Goal: Task Accomplishment & Management: Complete application form

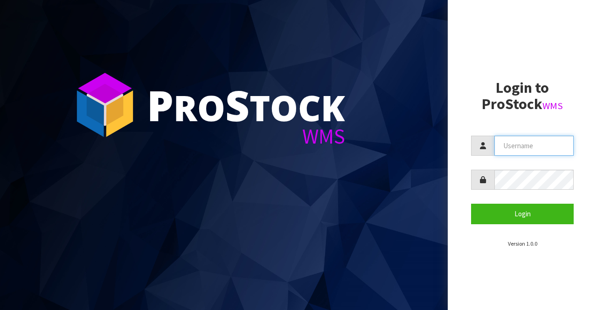
click at [511, 142] on input "text" at bounding box center [533, 146] width 79 height 20
type input "BIGGAME"
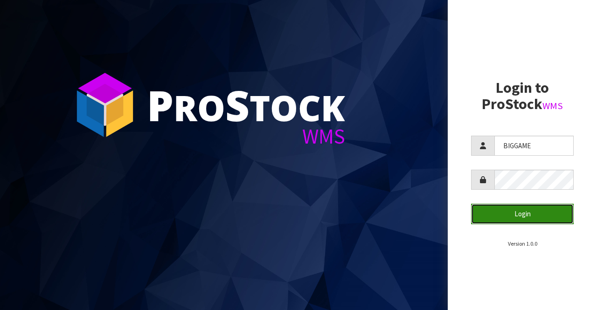
click at [506, 210] on button "Login" at bounding box center [522, 214] width 103 height 20
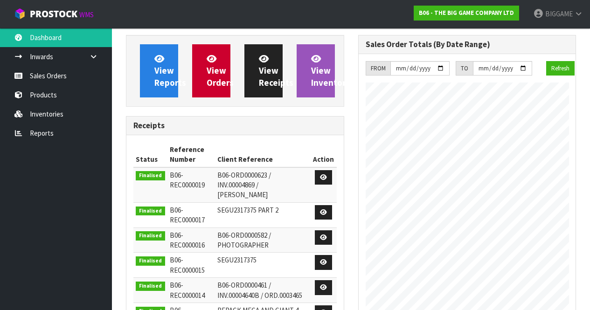
scroll to position [426, 232]
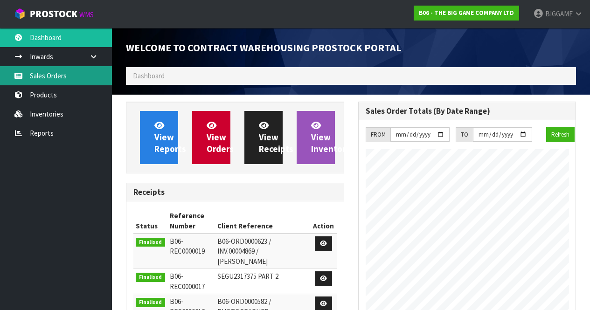
click at [68, 75] on link "Sales Orders" at bounding box center [56, 75] width 112 height 19
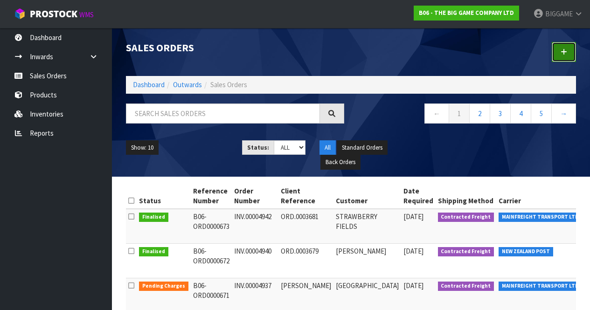
click at [563, 49] on icon at bounding box center [563, 51] width 7 height 7
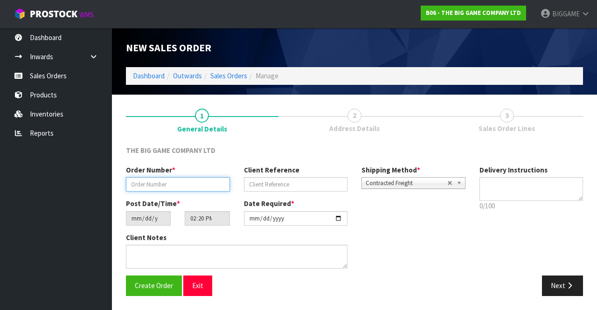
click at [151, 184] on input "text" at bounding box center [178, 184] width 104 height 14
type input "INV.00004949"
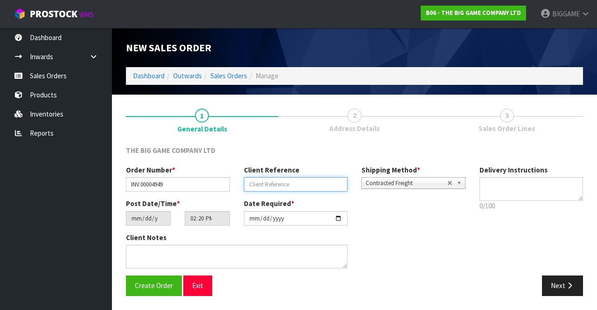
click at [258, 184] on input "text" at bounding box center [296, 184] width 104 height 14
type input "ORD.0003685"
click at [564, 281] on button "Next" at bounding box center [562, 286] width 41 height 20
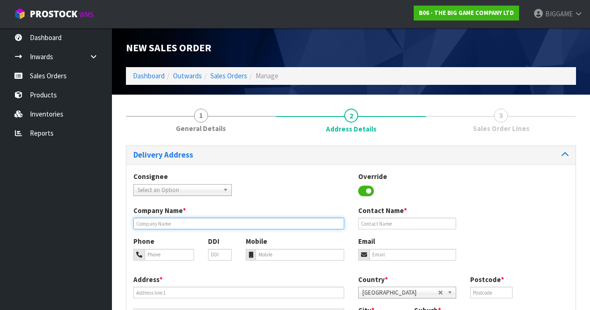
click at [284, 222] on input "text" at bounding box center [238, 224] width 211 height 12
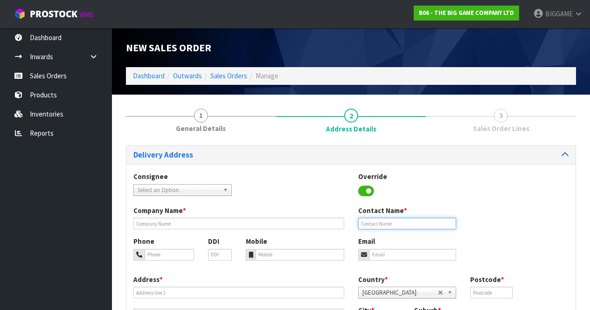
click at [410, 225] on input "text" at bounding box center [407, 224] width 98 height 12
type input "[PERSON_NAME]"
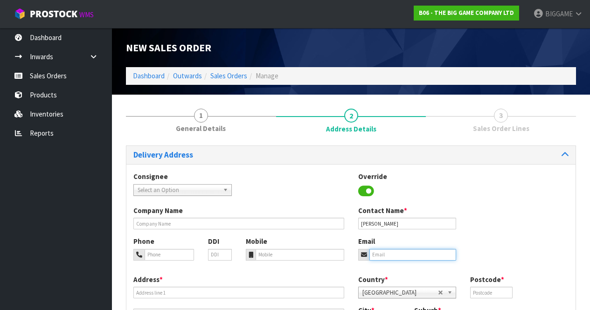
click at [393, 253] on input "email" at bounding box center [412, 255] width 87 height 12
type input "[EMAIL_ADDRESS][DOMAIN_NAME]"
click at [476, 290] on input "text" at bounding box center [491, 293] width 42 height 12
type input "8042"
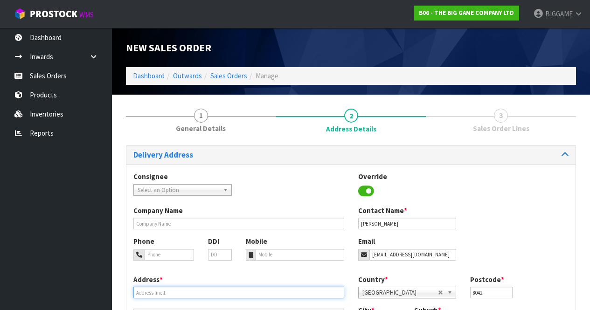
click at [212, 292] on input "text" at bounding box center [238, 293] width 211 height 12
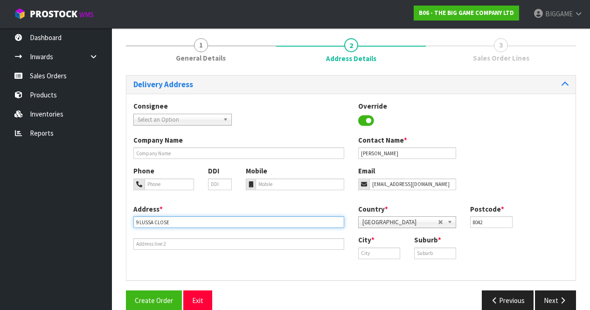
scroll to position [71, 0]
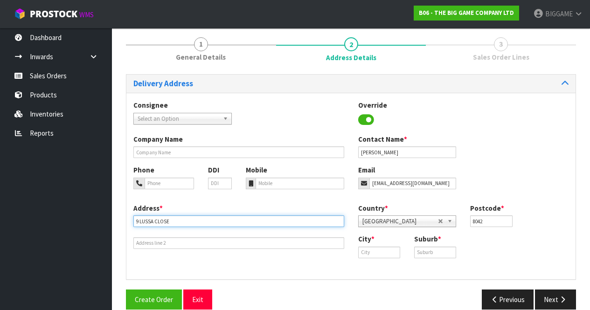
type input "9 LUSSA CLOSE"
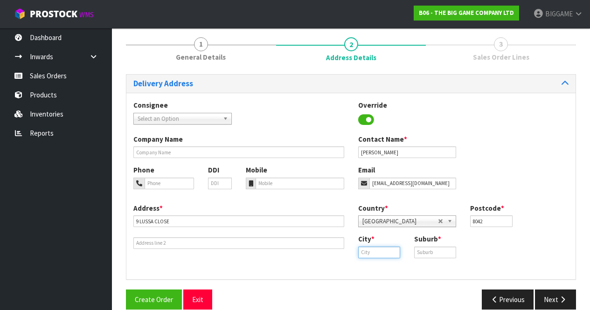
click at [374, 249] on input "text" at bounding box center [379, 253] width 42 height 12
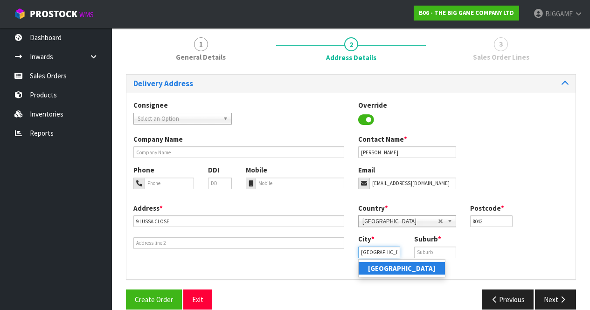
type input "[GEOGRAPHIC_DATA]"
click at [388, 267] on strong "[GEOGRAPHIC_DATA]" at bounding box center [402, 268] width 68 height 9
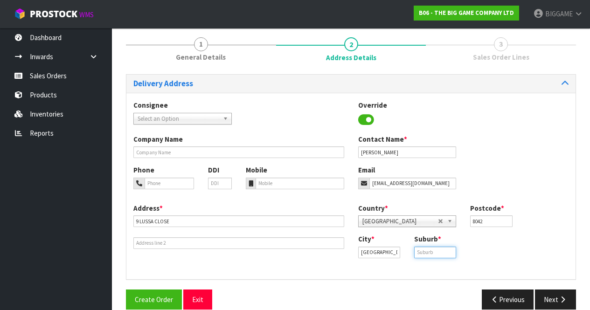
click at [427, 255] on input "text" at bounding box center [435, 253] width 42 height 12
type input "BROOMFIELD"
click at [555, 298] on button "Next" at bounding box center [555, 300] width 41 height 20
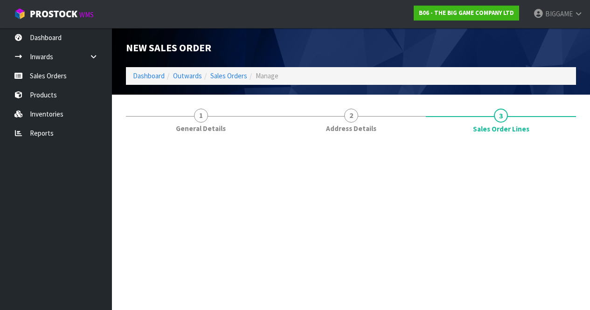
scroll to position [0, 0]
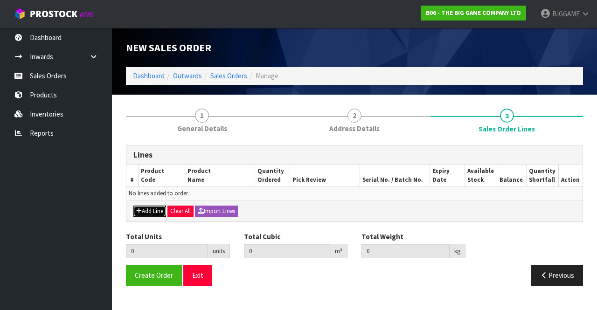
click at [152, 208] on button "Add Line" at bounding box center [149, 211] width 33 height 11
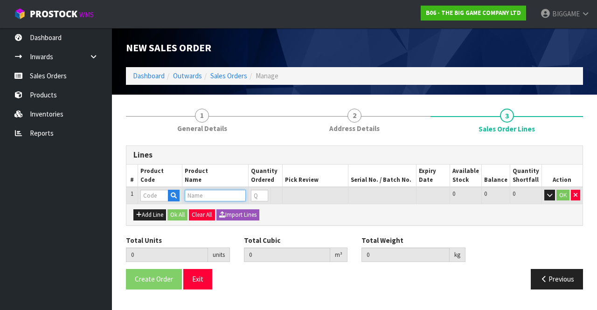
click at [205, 196] on input "text" at bounding box center [215, 196] width 61 height 12
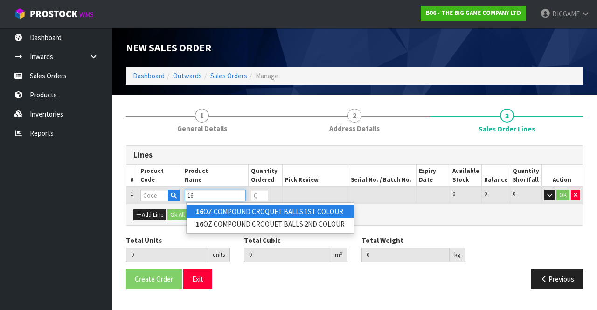
type input "16"
click at [236, 211] on link "16 OZ COMPOUND CROQUET BALLS 1ST COLOUR" at bounding box center [269, 211] width 167 height 13
type input "16OZ COMPOUND CROQUET BALLS 1ST COLOUR"
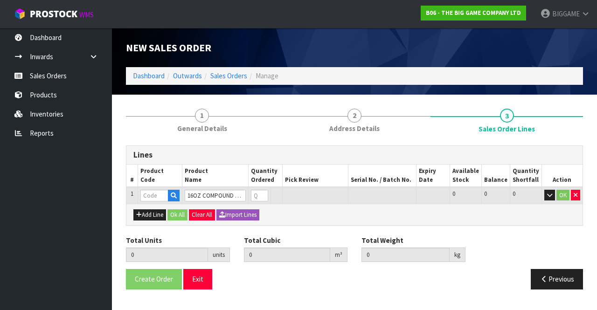
type input "0.000000"
type input "0.000"
type input "BS13105"
type input "0"
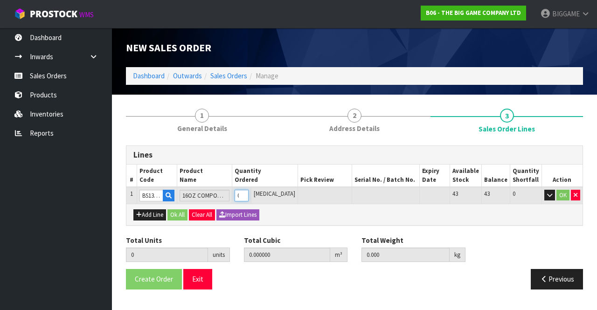
type input "1"
type input "0.004"
type input "2.15"
type input "1"
click at [244, 193] on input "1" at bounding box center [237, 196] width 13 height 12
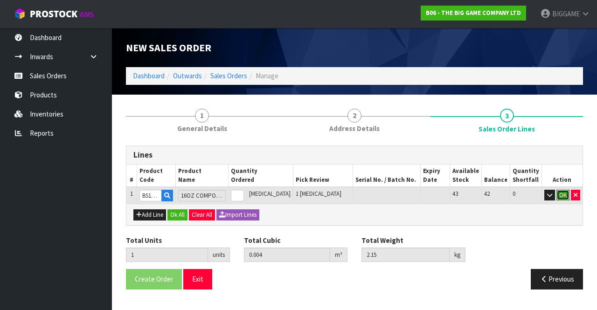
click at [560, 193] on button "OK" at bounding box center [562, 195] width 13 height 11
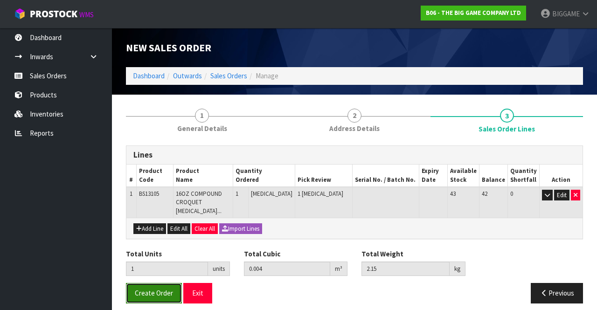
click at [163, 289] on span "Create Order" at bounding box center [154, 293] width 38 height 9
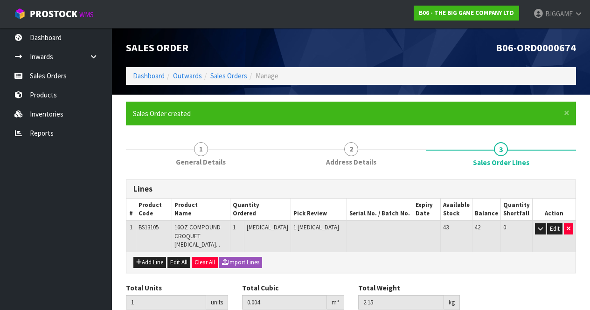
scroll to position [32, 0]
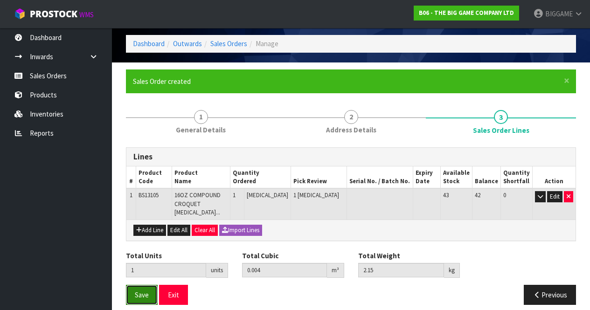
click at [140, 290] on span "Save" at bounding box center [142, 294] width 14 height 9
click at [143, 290] on span "Save" at bounding box center [142, 294] width 14 height 9
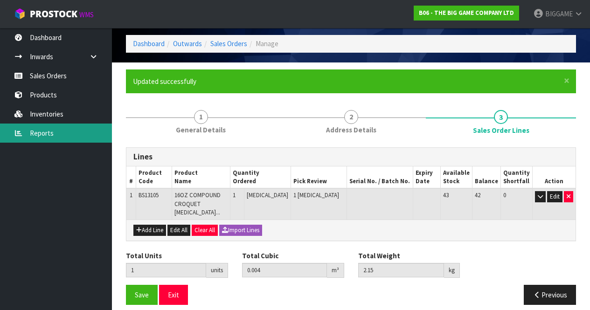
scroll to position [0, 0]
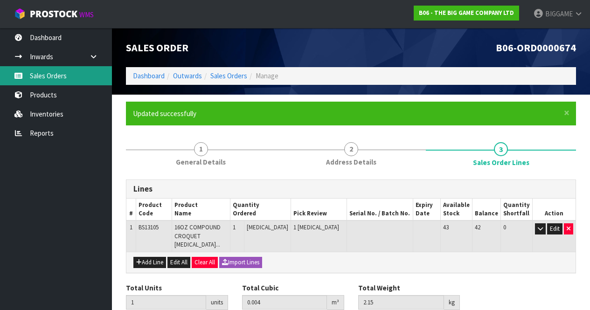
click at [65, 75] on link "Sales Orders" at bounding box center [56, 75] width 112 height 19
